Goal: Information Seeking & Learning: Learn about a topic

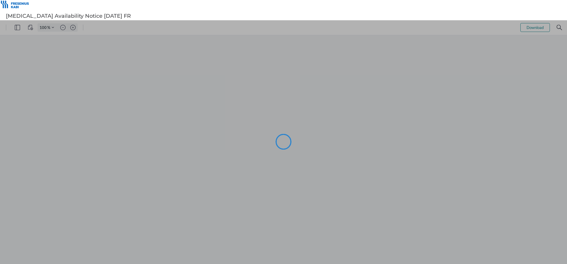
type input "97"
